Goal: Task Accomplishment & Management: Complete application form

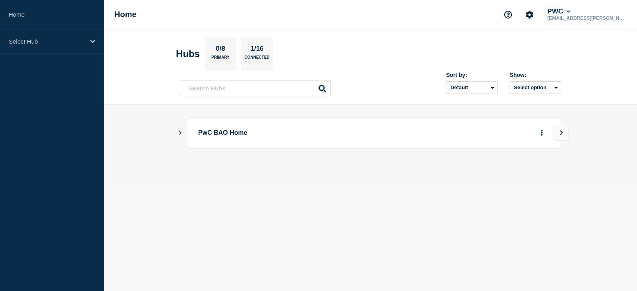
click at [181, 133] on icon "Show Connected Hubs" at bounding box center [180, 133] width 2 height 4
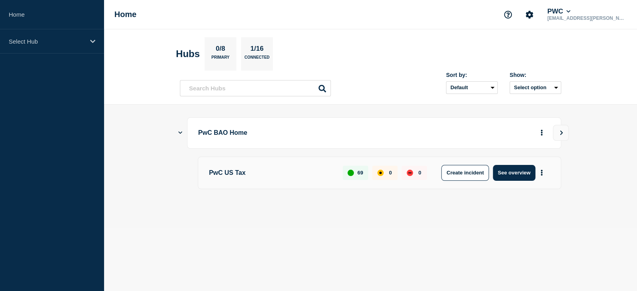
click at [457, 225] on main "PwC BAO Home PwC US Tax 69 0 0 Create incident See overview" at bounding box center [370, 167] width 533 height 124
click at [540, 174] on icon "More actions" at bounding box center [541, 173] width 2 height 6
click at [519, 194] on button "Create maintenance" at bounding box center [539, 196] width 54 height 7
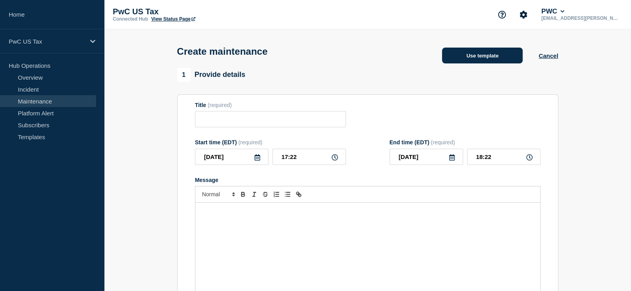
click at [478, 59] on button "Use template" at bounding box center [482, 56] width 81 height 16
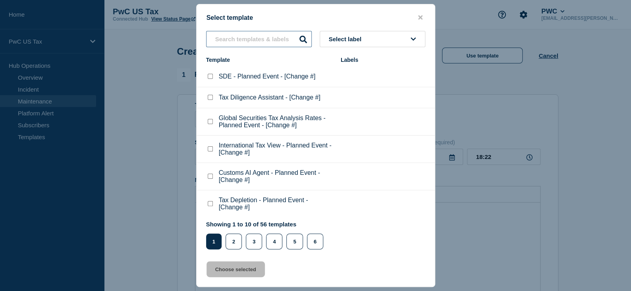
click at [241, 41] on input "text" at bounding box center [259, 39] width 106 height 16
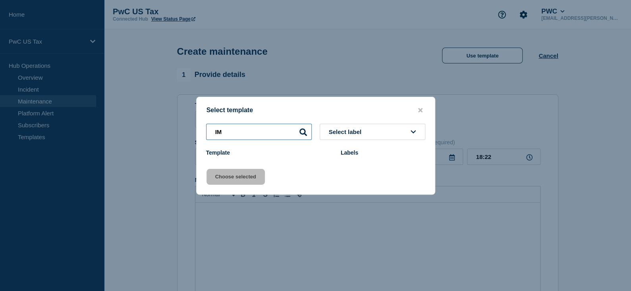
type input "I"
type input "i"
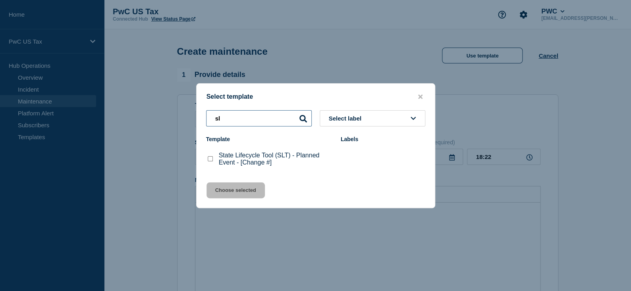
type input "s"
type input "gtw"
click at [209, 158] on checkbox"] "Global Tax Workspace (GTW) - Planned Event - [Change #] checkbox" at bounding box center [210, 158] width 5 height 5
checkbox checkbox"] "true"
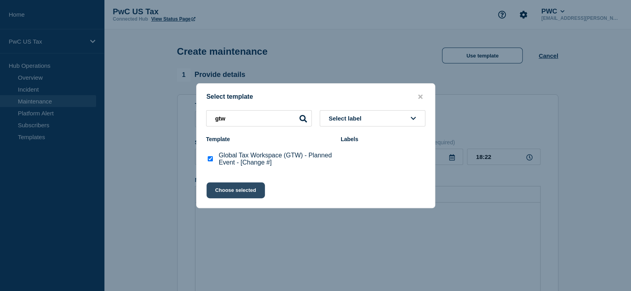
click at [234, 194] on button "Choose selected" at bounding box center [236, 191] width 58 height 16
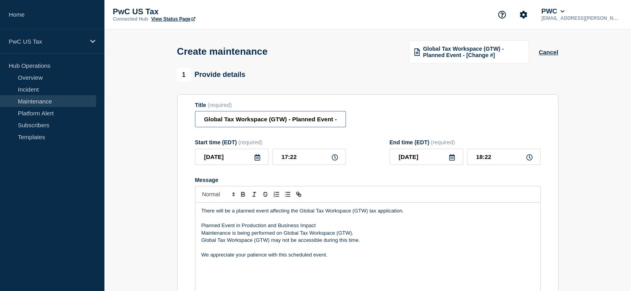
drag, startPoint x: 199, startPoint y: 119, endPoint x: 268, endPoint y: 122, distance: 70.0
click at [268, 122] on input "Global Tax Workspace (GTW) - Planned Event - [Change #]" at bounding box center [270, 119] width 151 height 16
click at [223, 122] on input "IMS(GTW) - Planned Event - [Change #]" at bounding box center [270, 119] width 151 height 16
drag, startPoint x: 281, startPoint y: 121, endPoint x: 309, endPoint y: 121, distance: 27.8
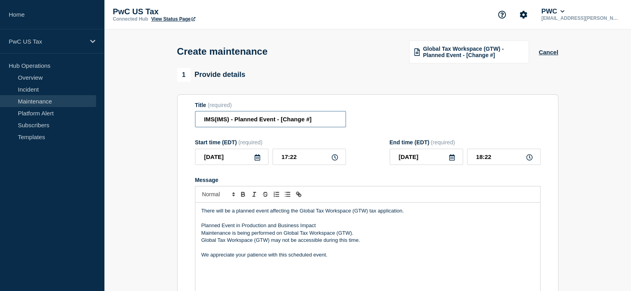
click at [309, 121] on input "IMS(IMS) - Planned Event - [Change #]" at bounding box center [270, 119] width 151 height 16
paste input "CHG1551019"
type input "IMS(IMS) - Planned Event - [CHG1551019]"
drag, startPoint x: 298, startPoint y: 214, endPoint x: 376, endPoint y: 215, distance: 77.4
click at [376, 215] on p "There will be a planned event affecting the Global Tax Workspace (GTW) tax appl…" at bounding box center [367, 211] width 333 height 7
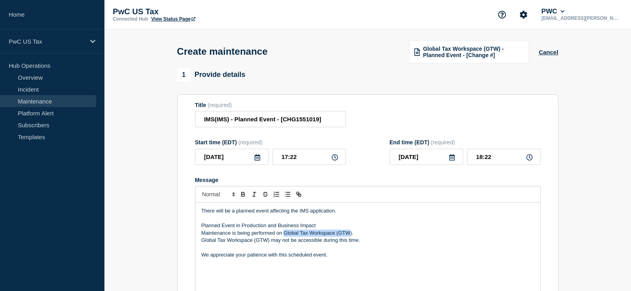
drag, startPoint x: 283, startPoint y: 237, endPoint x: 351, endPoint y: 235, distance: 67.9
click at [351, 235] on p "Maintenance is being performed on Global Tax Workspace (GTW)." at bounding box center [367, 233] width 333 height 7
drag, startPoint x: 267, startPoint y: 244, endPoint x: 199, endPoint y: 243, distance: 67.5
click at [199, 243] on div "There will be a planned event affecting the IMS application. Planned Event in P…" at bounding box center [367, 250] width 345 height 95
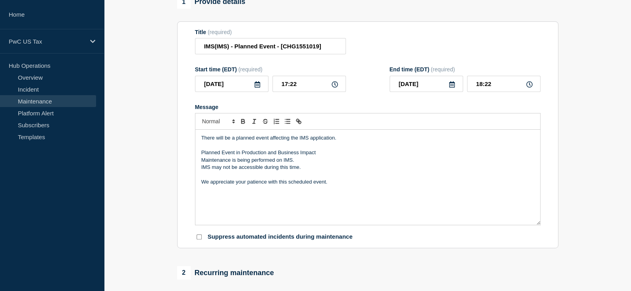
scroll to position [74, 0]
click at [299, 85] on input "17:22" at bounding box center [308, 83] width 73 height 16
type input "19:22"
type input "20:22"
click at [299, 85] on input "19:22" at bounding box center [308, 83] width 73 height 16
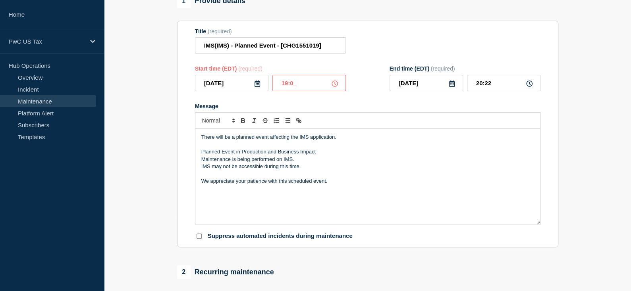
type input "19:00"
click at [481, 87] on input "20:00" at bounding box center [503, 83] width 73 height 16
type input "23:00"
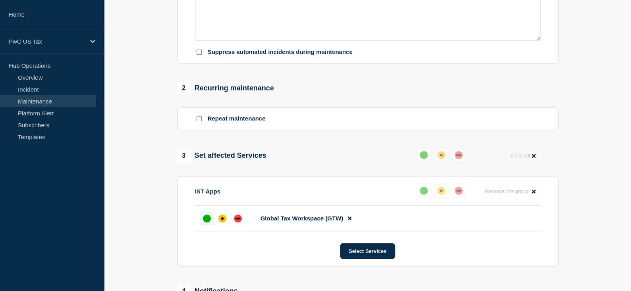
scroll to position [260, 0]
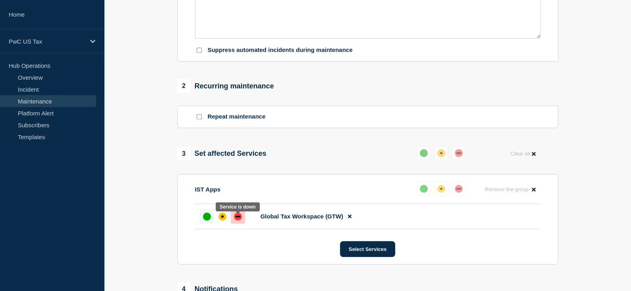
click at [237, 221] on div "down" at bounding box center [238, 217] width 8 height 8
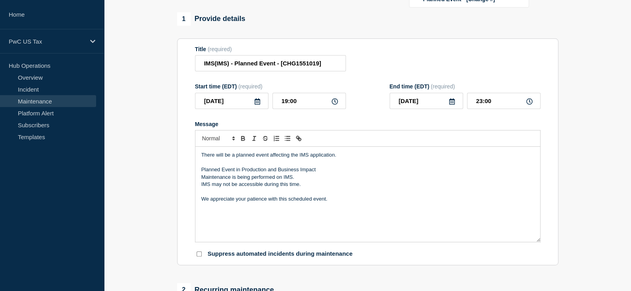
scroll to position [55, 0]
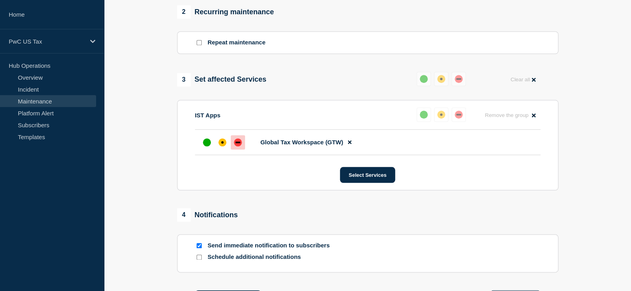
click at [335, 146] on span "Global Tax Workspace (GTW)" at bounding box center [302, 142] width 83 height 7
click at [329, 143] on span "Global Tax Workspace (GTW)" at bounding box center [302, 142] width 83 height 7
click at [351, 145] on icon at bounding box center [350, 142] width 4 height 5
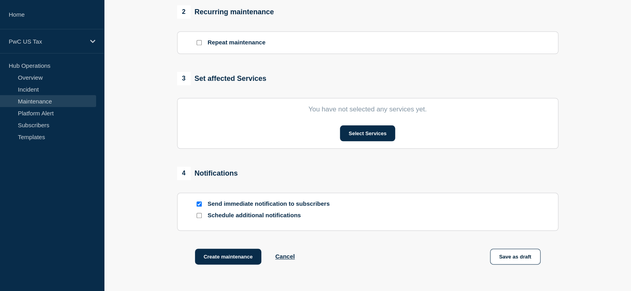
scroll to position [332, 0]
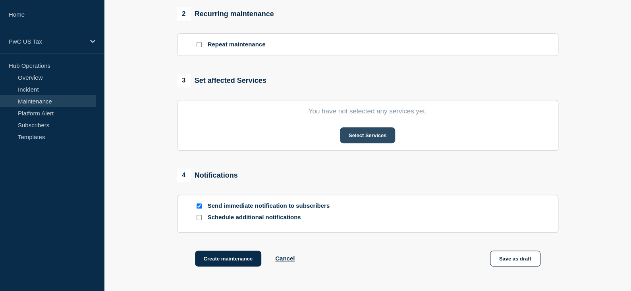
click at [359, 139] on button "Select Services" at bounding box center [367, 135] width 55 height 16
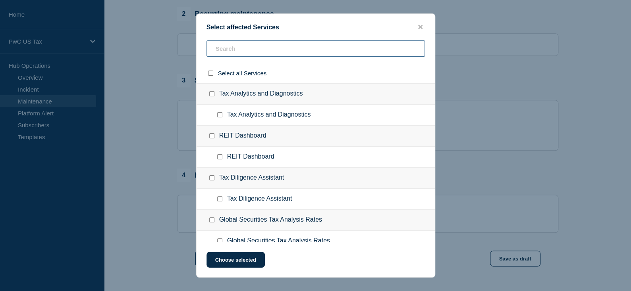
click at [245, 52] on input "text" at bounding box center [316, 49] width 218 height 16
type input "IM"
checkbox input "true"
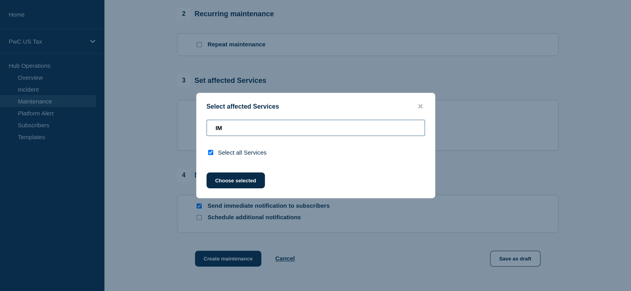
type input "I"
checkbox input "false"
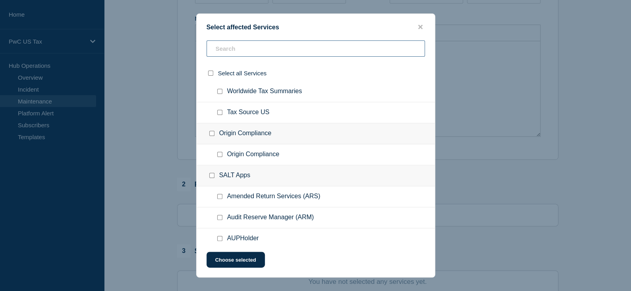
scroll to position [1101, 0]
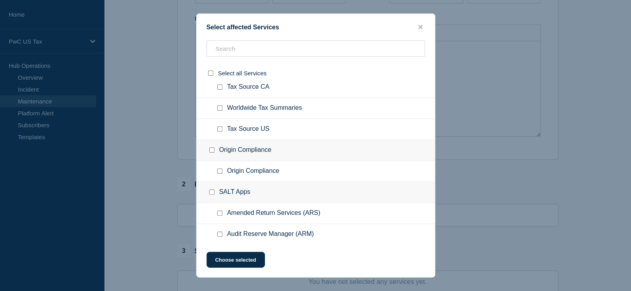
click at [309, 168] on ul "Origin Compliance" at bounding box center [316, 171] width 238 height 21
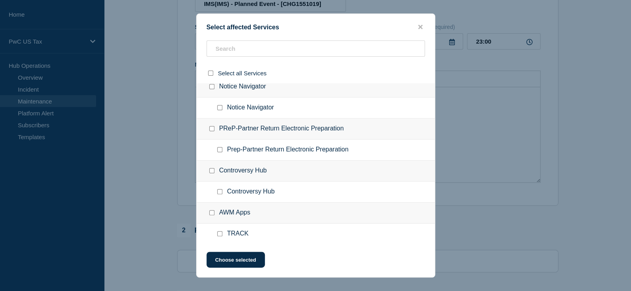
scroll to position [481, 0]
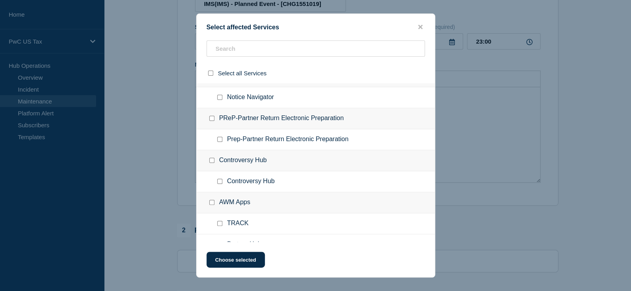
click at [219, 182] on input "Controversy Hub checkbox" at bounding box center [219, 181] width 5 height 5
checkbox input "true"
click at [228, 259] on button "Choose selected" at bounding box center [236, 260] width 58 height 16
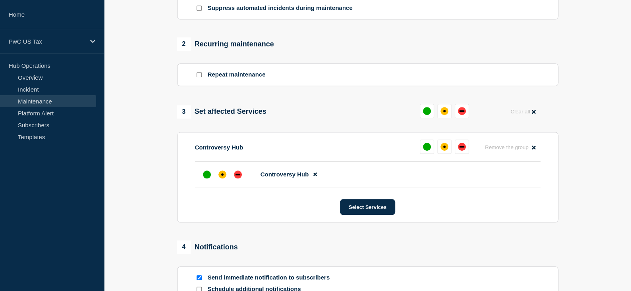
scroll to position [318, 0]
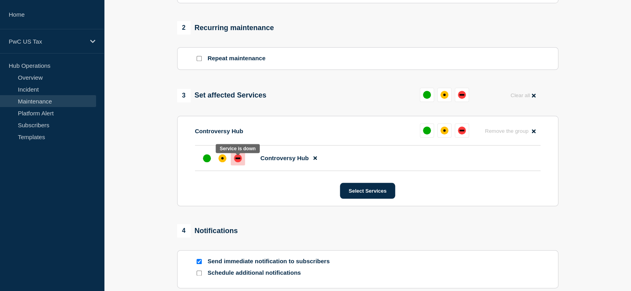
click at [237, 160] on div "down" at bounding box center [238, 158] width 8 height 8
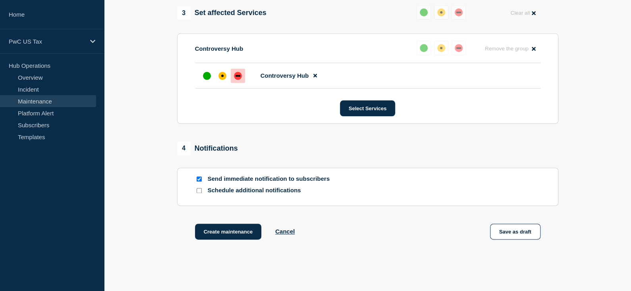
scroll to position [444, 0]
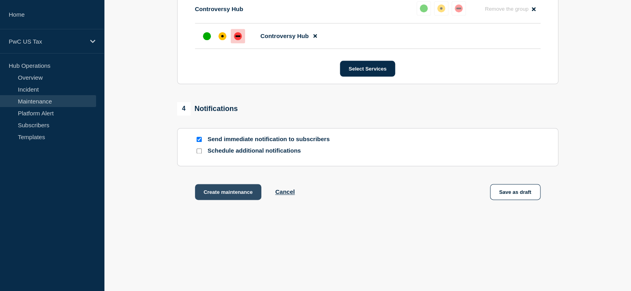
click at [232, 195] on button "Create maintenance" at bounding box center [228, 192] width 67 height 16
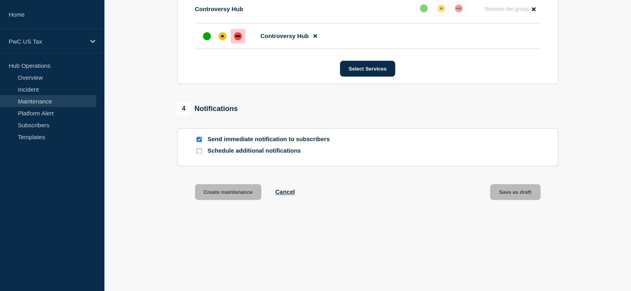
scroll to position [461, 0]
